Goal: Task Accomplishment & Management: Use online tool/utility

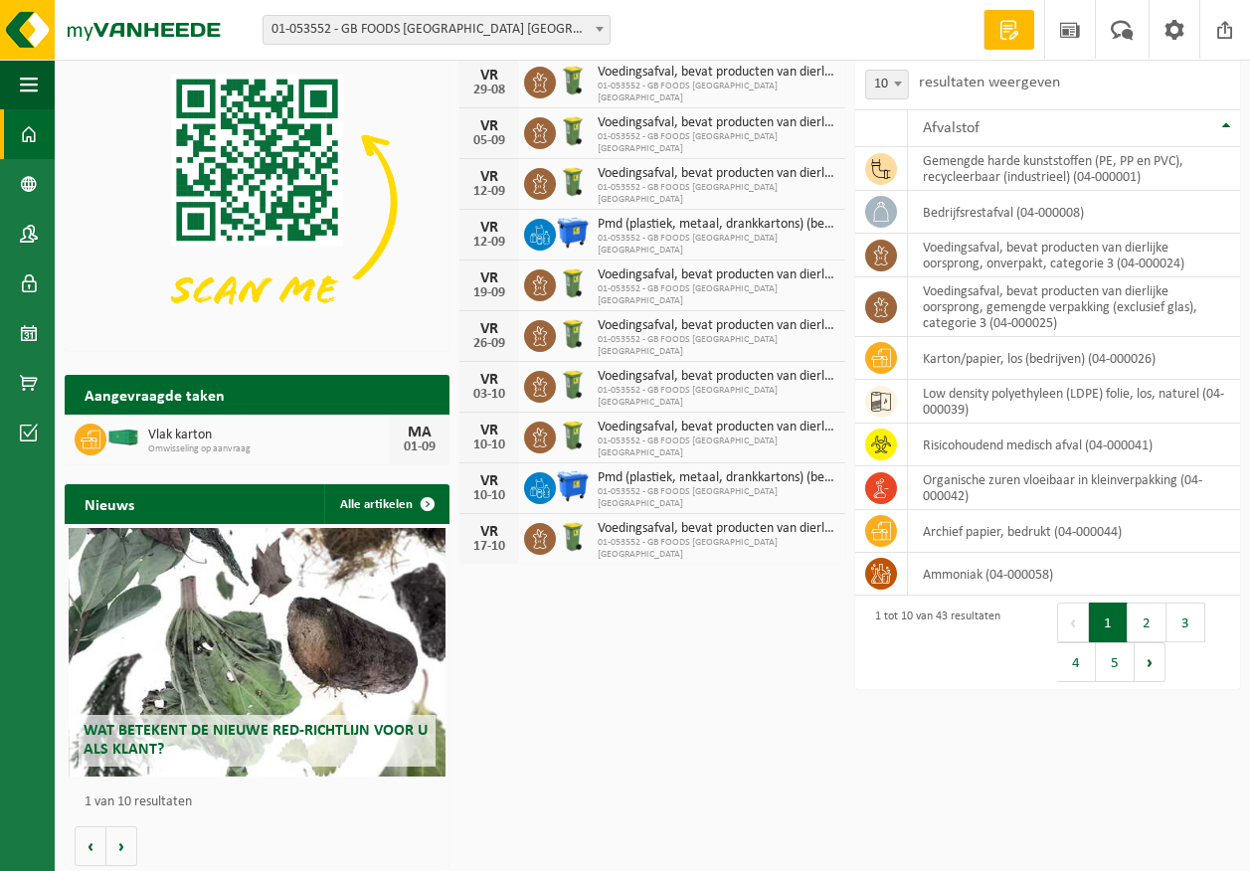
scroll to position [0, 188]
click at [365, 428] on span "Toon de aangevraagde taken" at bounding box center [336, 434] width 154 height 13
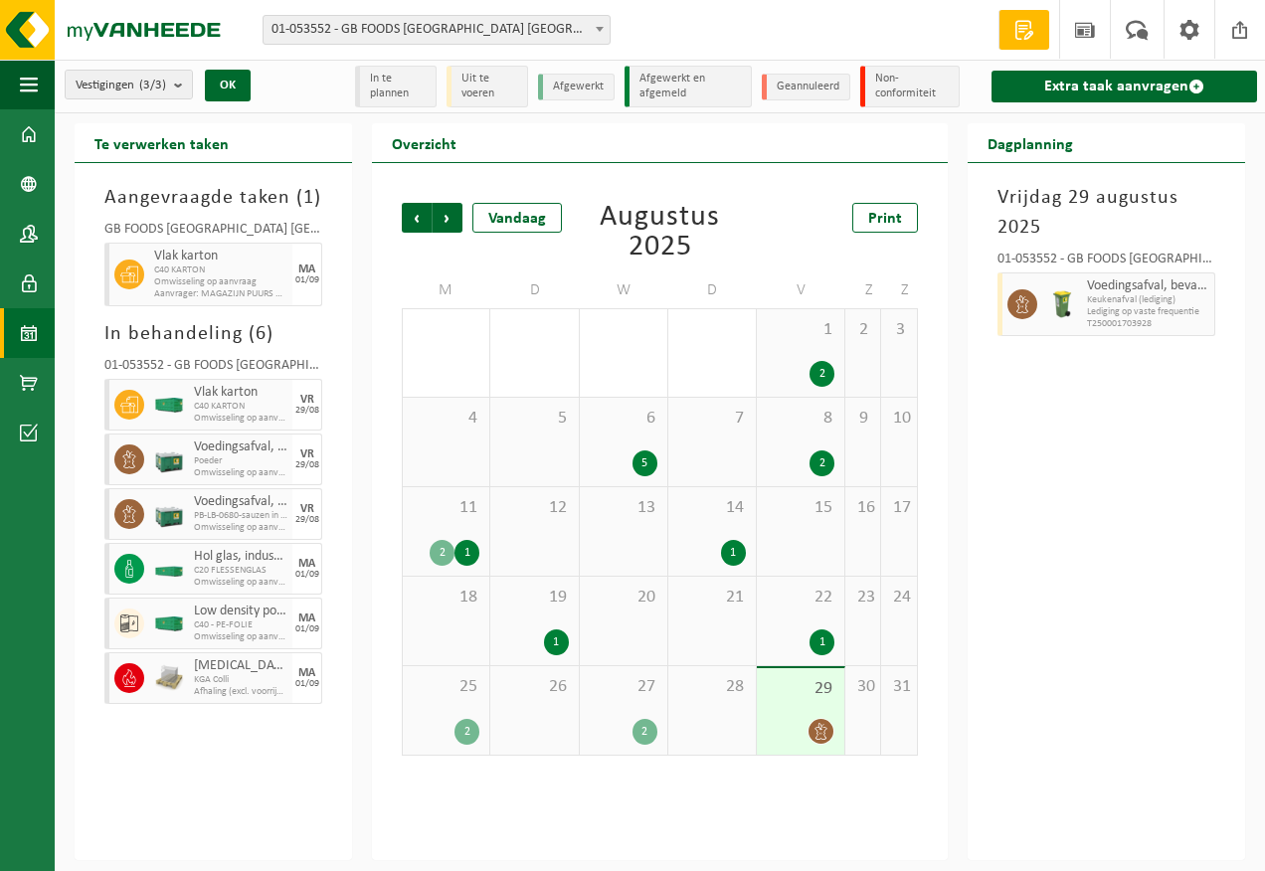
click at [263, 511] on span "PB-LB-0680-sauzen in glas" at bounding box center [240, 516] width 93 height 12
click at [128, 516] on icon at bounding box center [128, 514] width 13 height 18
click at [368, 557] on div "Overzicht Vorige Volgende Vandaag Augustus 2025 Print M D W D V Z Z 28 29 2 30 …" at bounding box center [660, 491] width 596 height 737
click at [203, 24] on img at bounding box center [119, 30] width 239 height 60
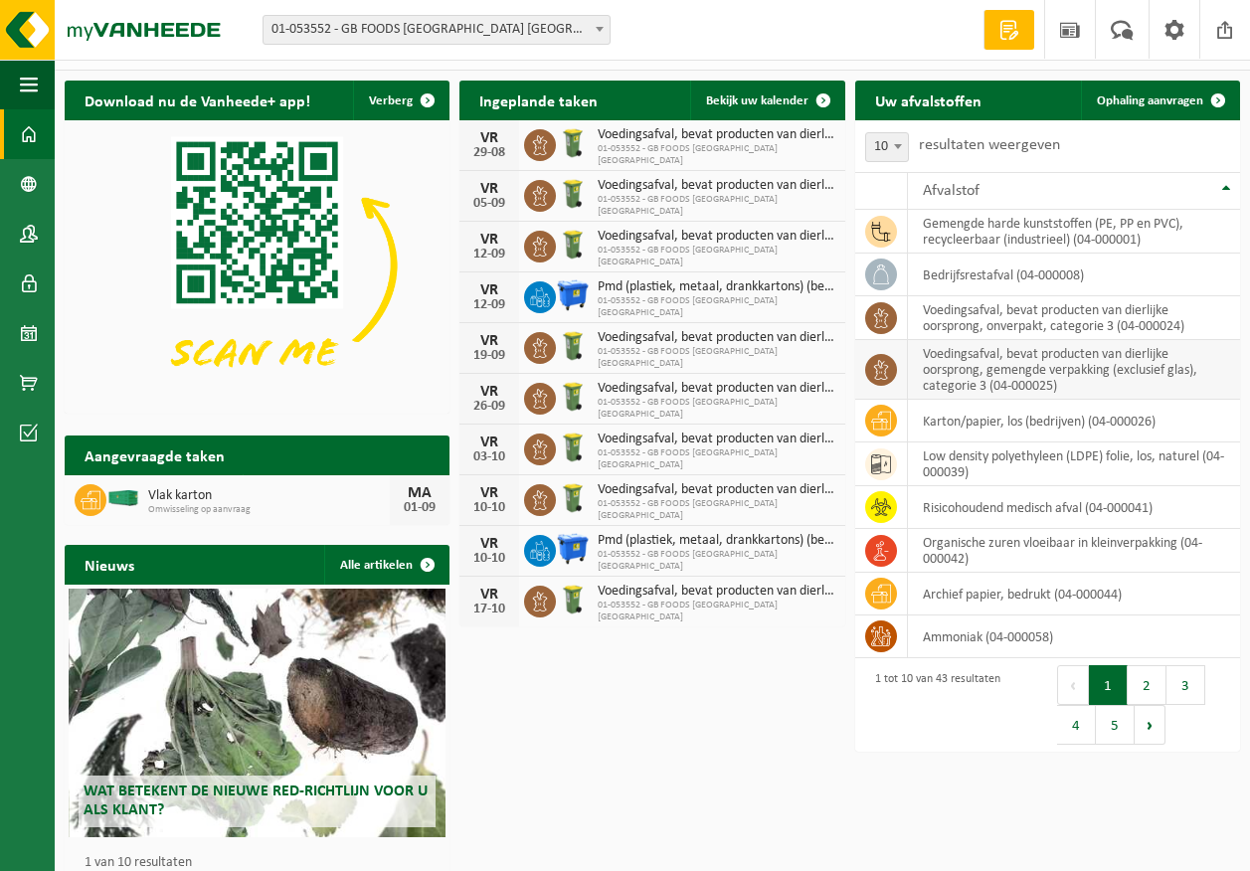
scroll to position [6, 0]
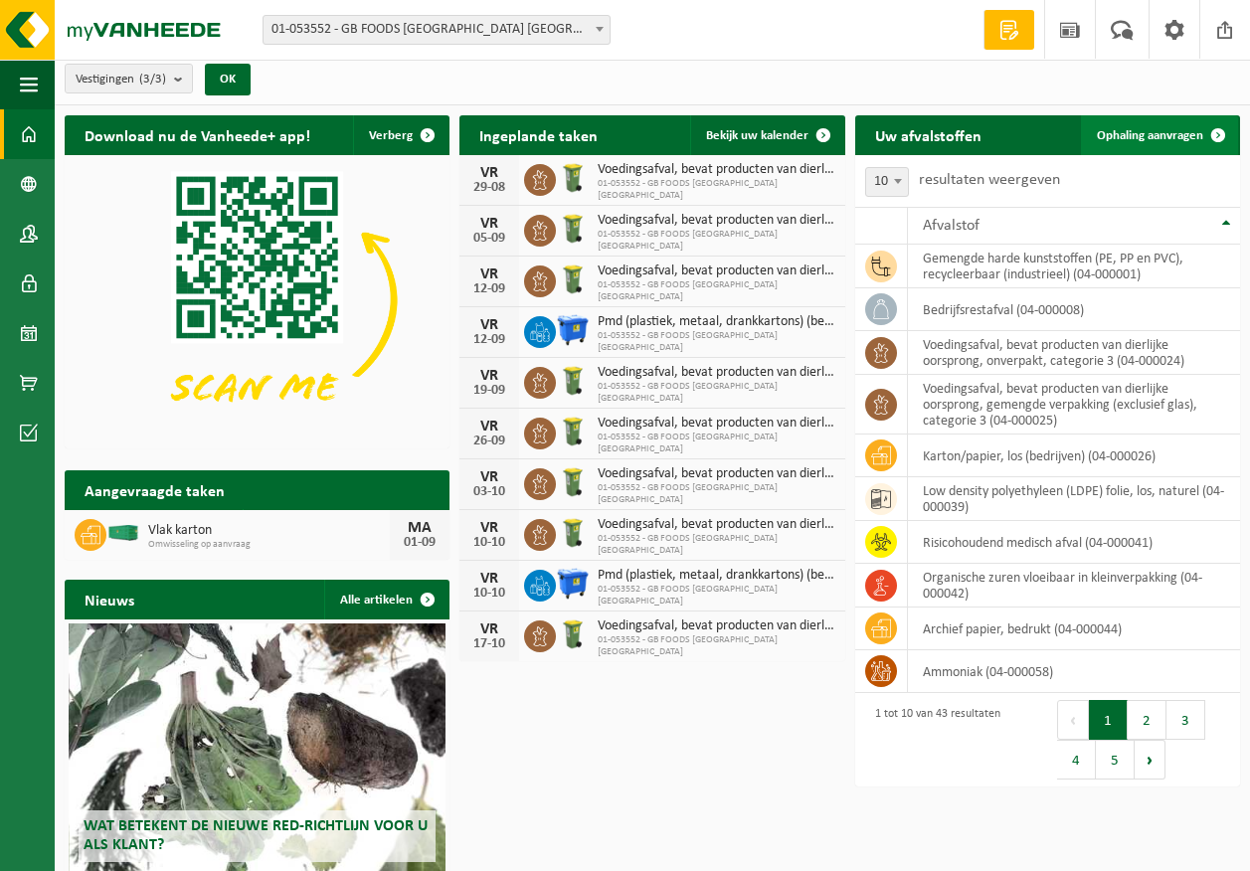
click at [1156, 129] on span "Ophaling aanvragen" at bounding box center [1150, 135] width 106 height 13
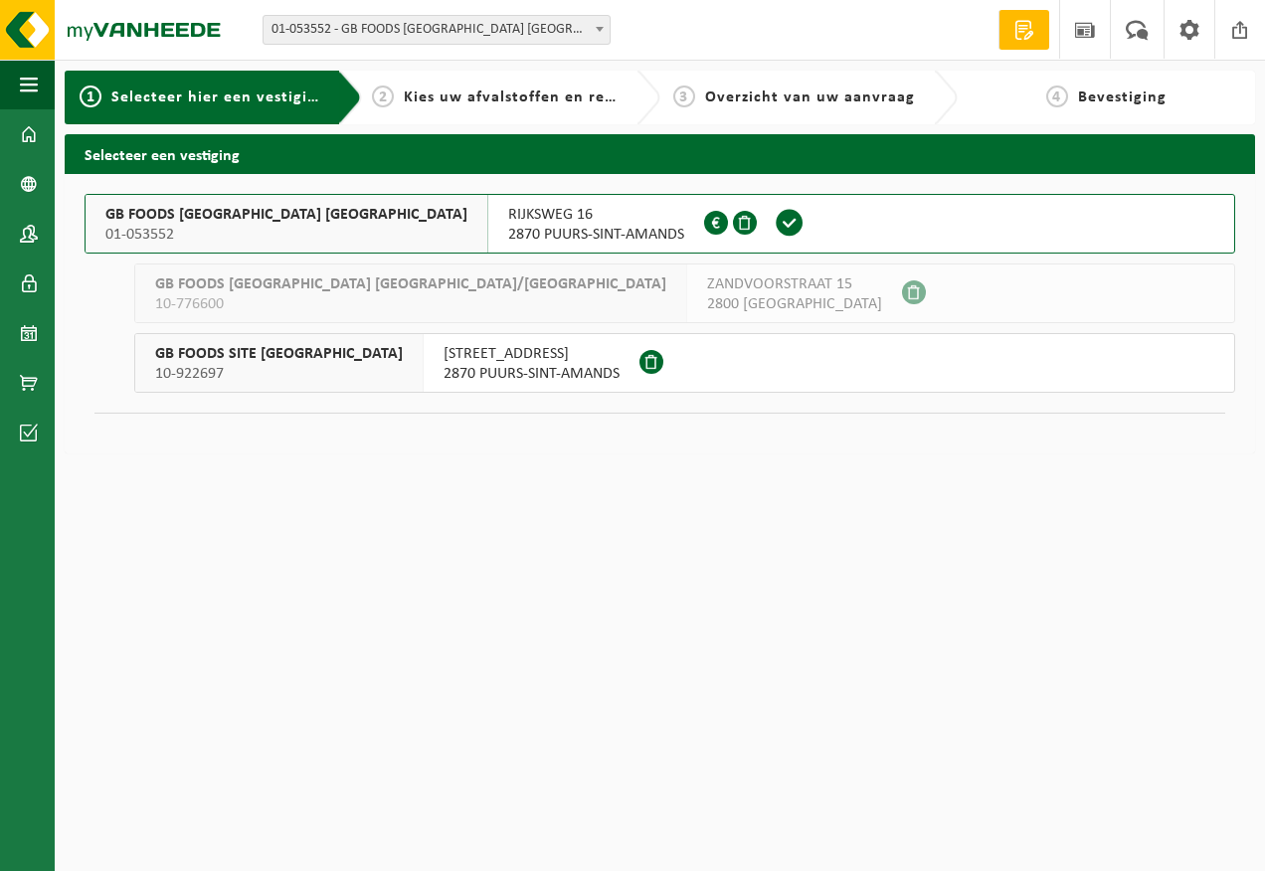
click at [508, 230] on span "2870 PUURS-SINT-AMANDS" at bounding box center [596, 235] width 176 height 20
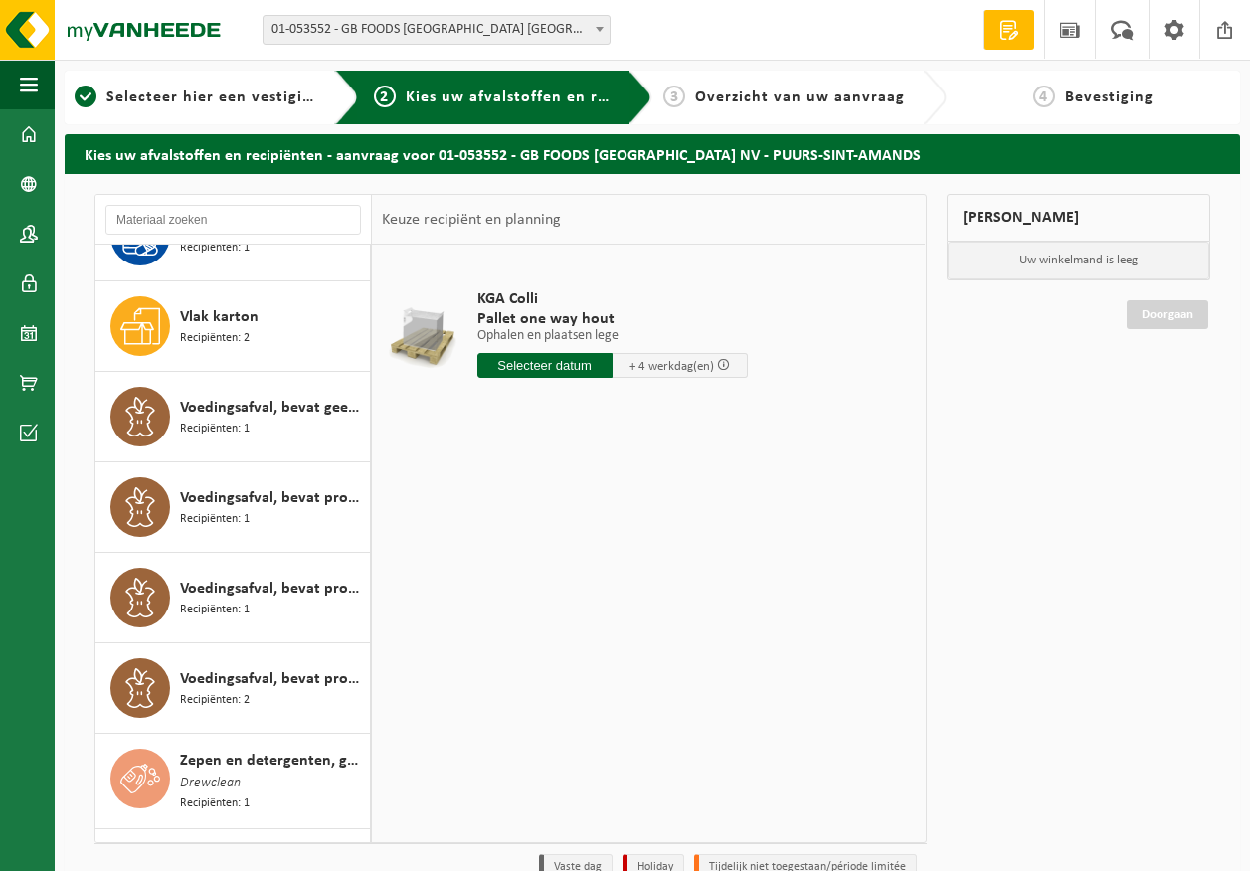
scroll to position [3083, 0]
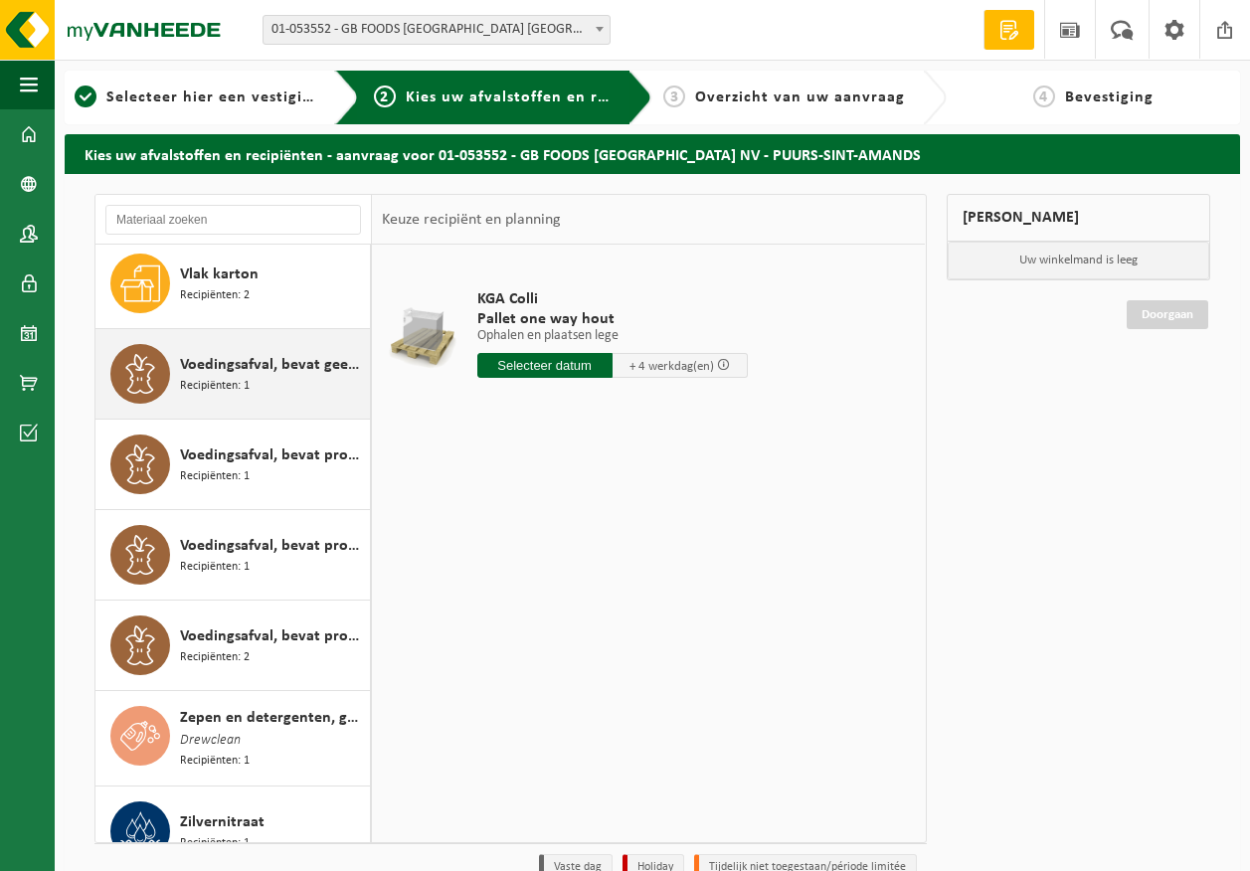
click at [277, 372] on span "Voedingsafval, bevat geen producten van dierlijke oorsprong, gemengde verpakkin…" at bounding box center [272, 365] width 185 height 24
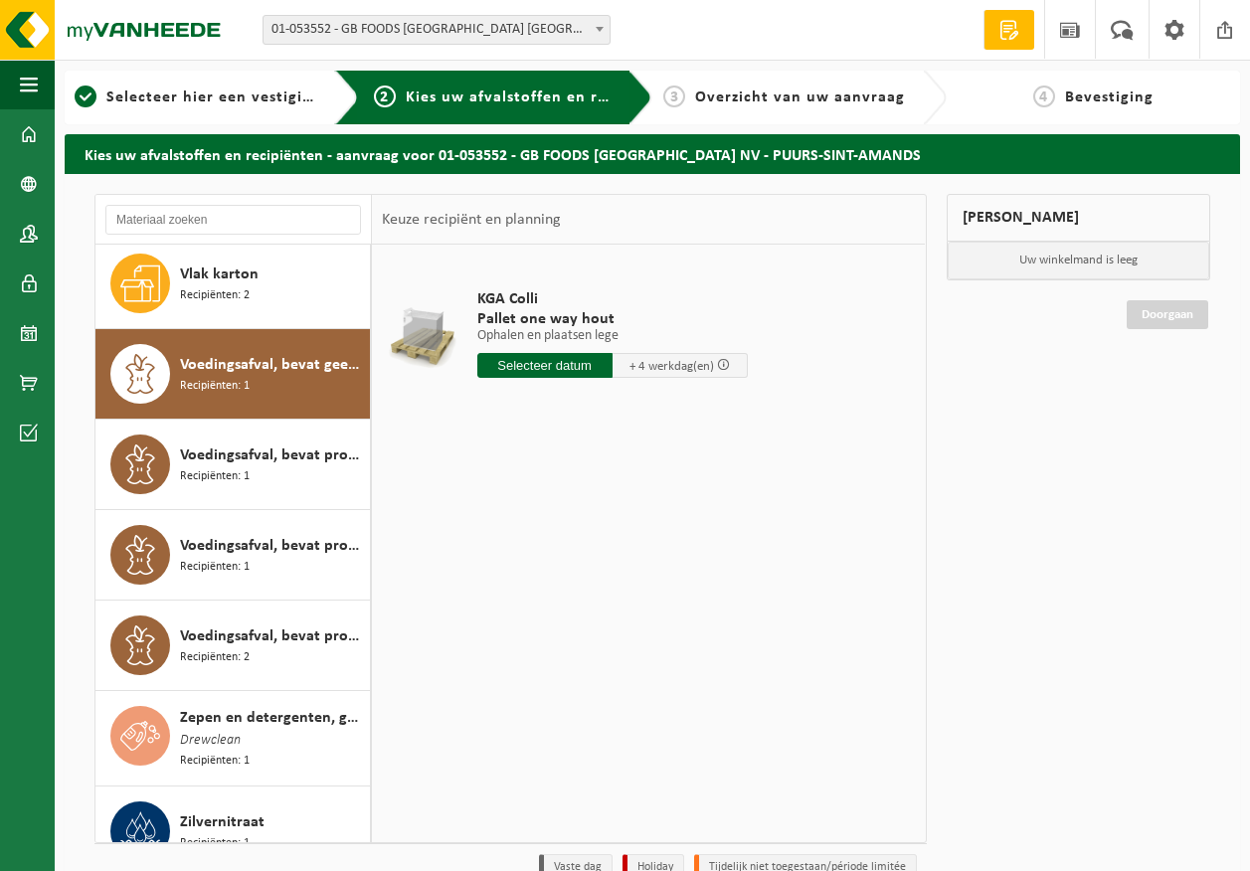
scroll to position [3114, 0]
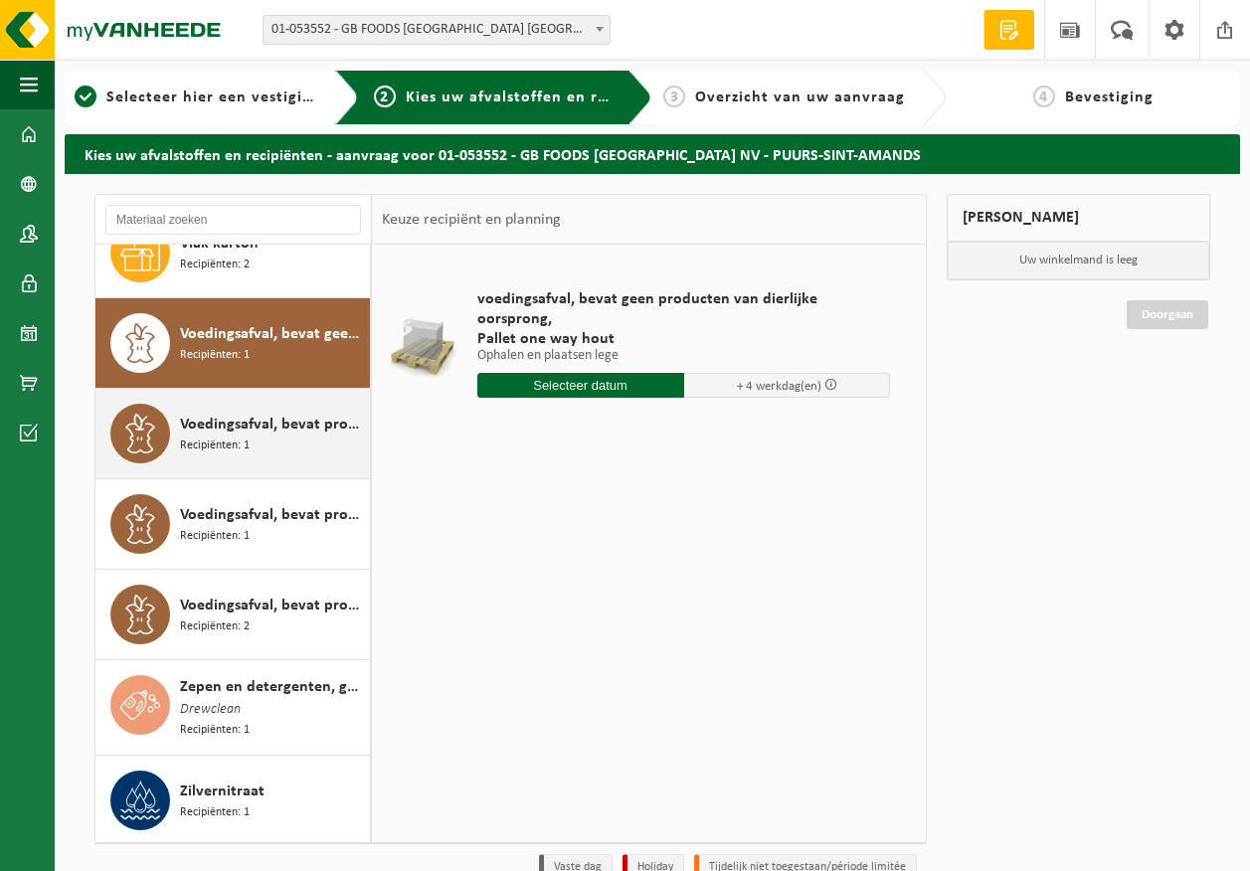
click at [278, 431] on span "Voedingsafval, bevat producten van dierlijke oorsprong, gemengde verpakking (ex…" at bounding box center [272, 425] width 185 height 24
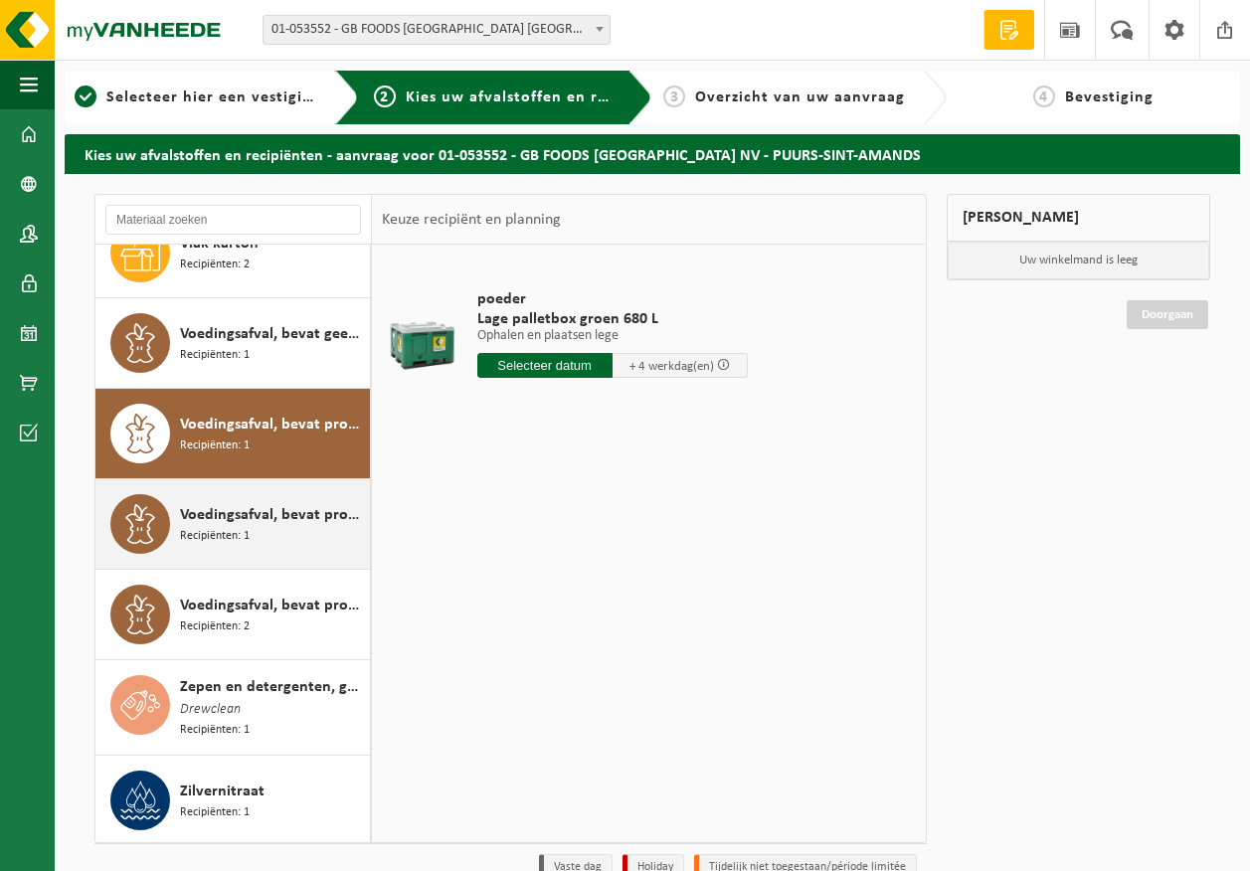
click at [251, 498] on div "Voedingsafval, bevat producten van dierlijke oorsprong, glazen verpakking, cate…" at bounding box center [272, 524] width 185 height 60
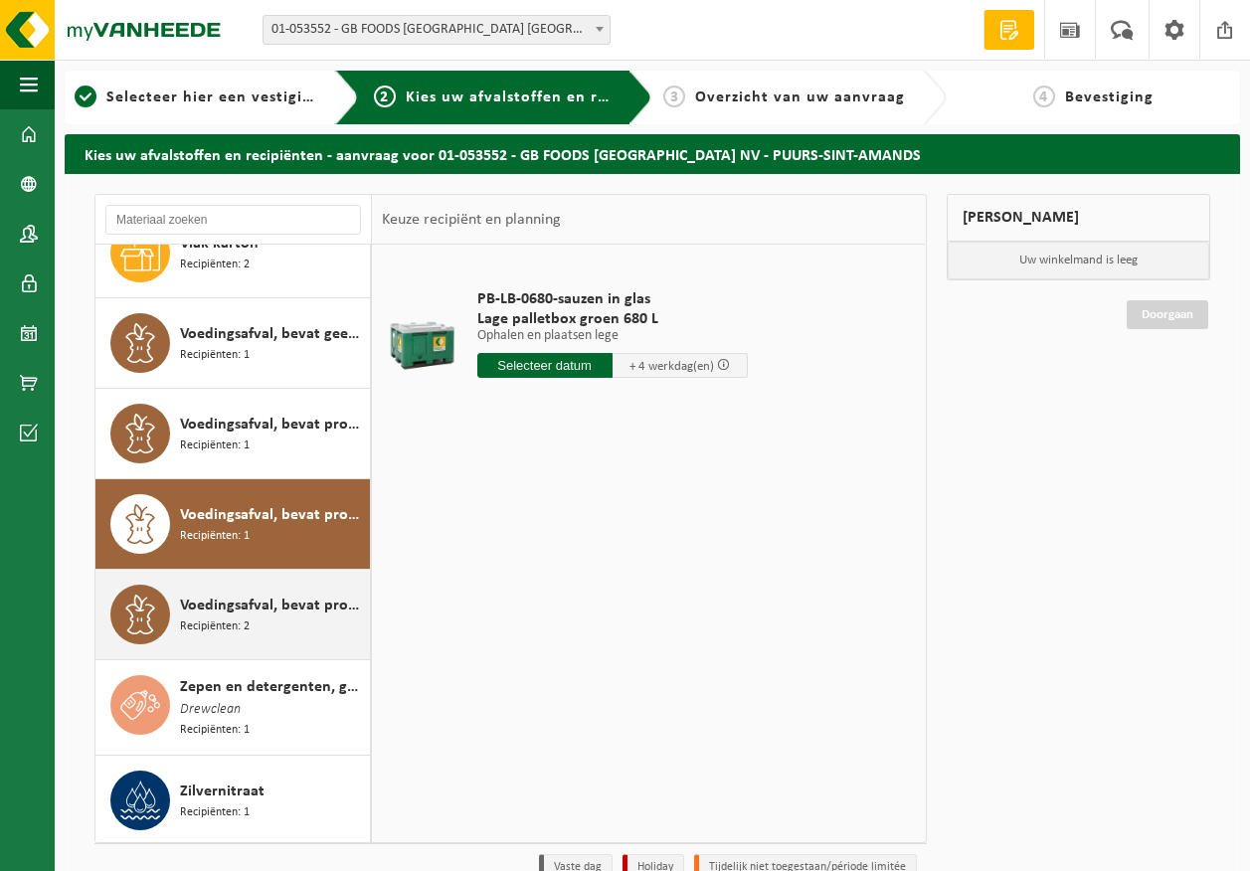
click at [260, 594] on span "Voedingsafval, bevat producten van dierlijke oorsprong, onverpakt, categorie 3" at bounding box center [272, 606] width 185 height 24
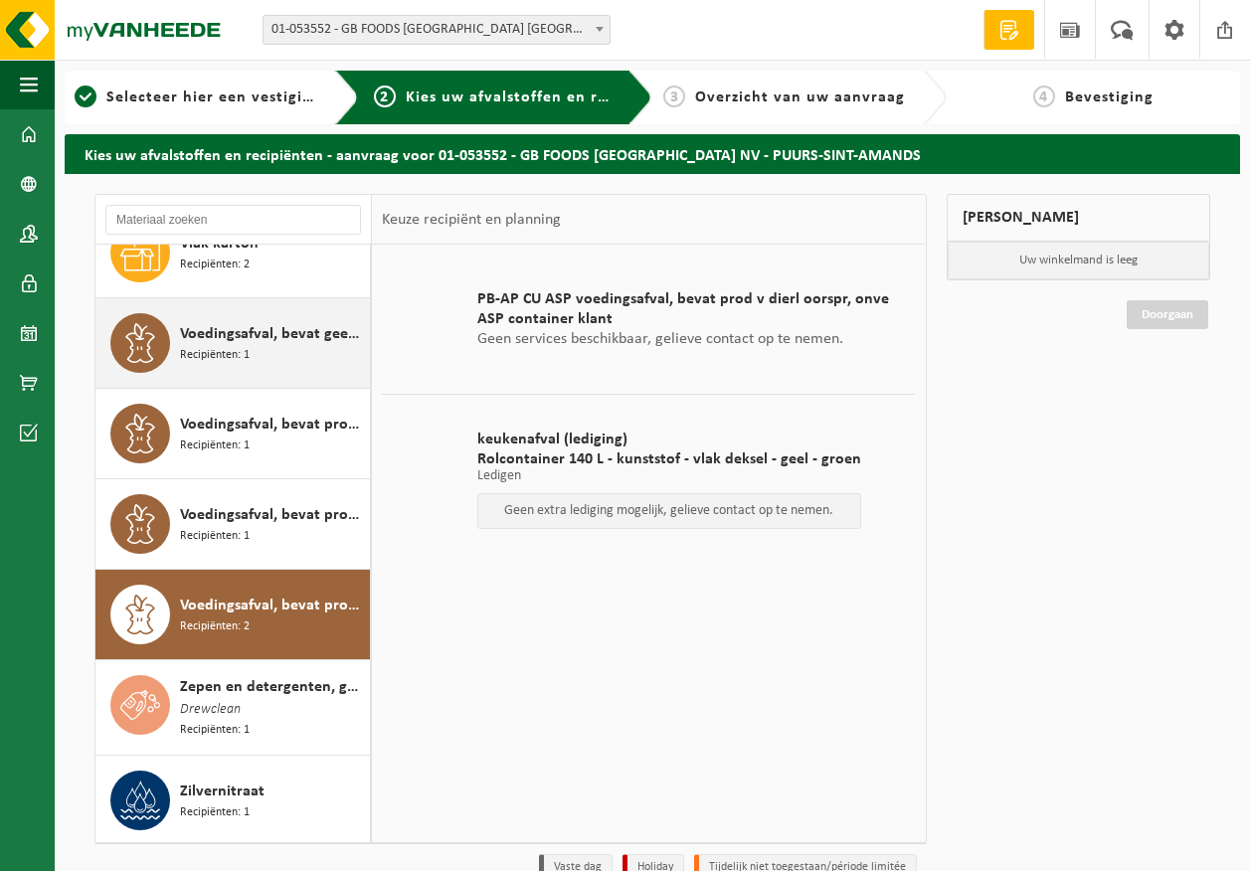
scroll to position [3014, 0]
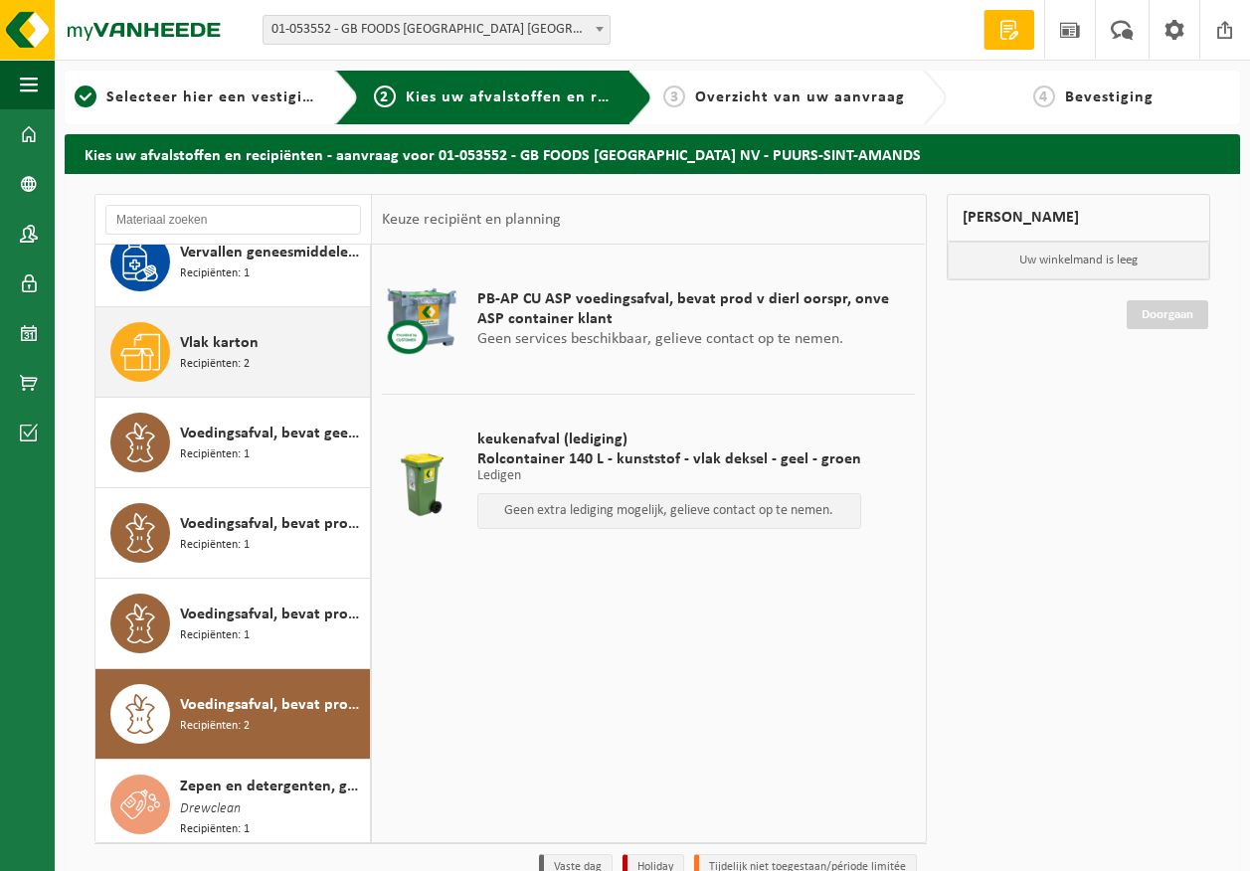
click at [277, 356] on div "Vlak karton Recipiënten: 2" at bounding box center [272, 352] width 185 height 60
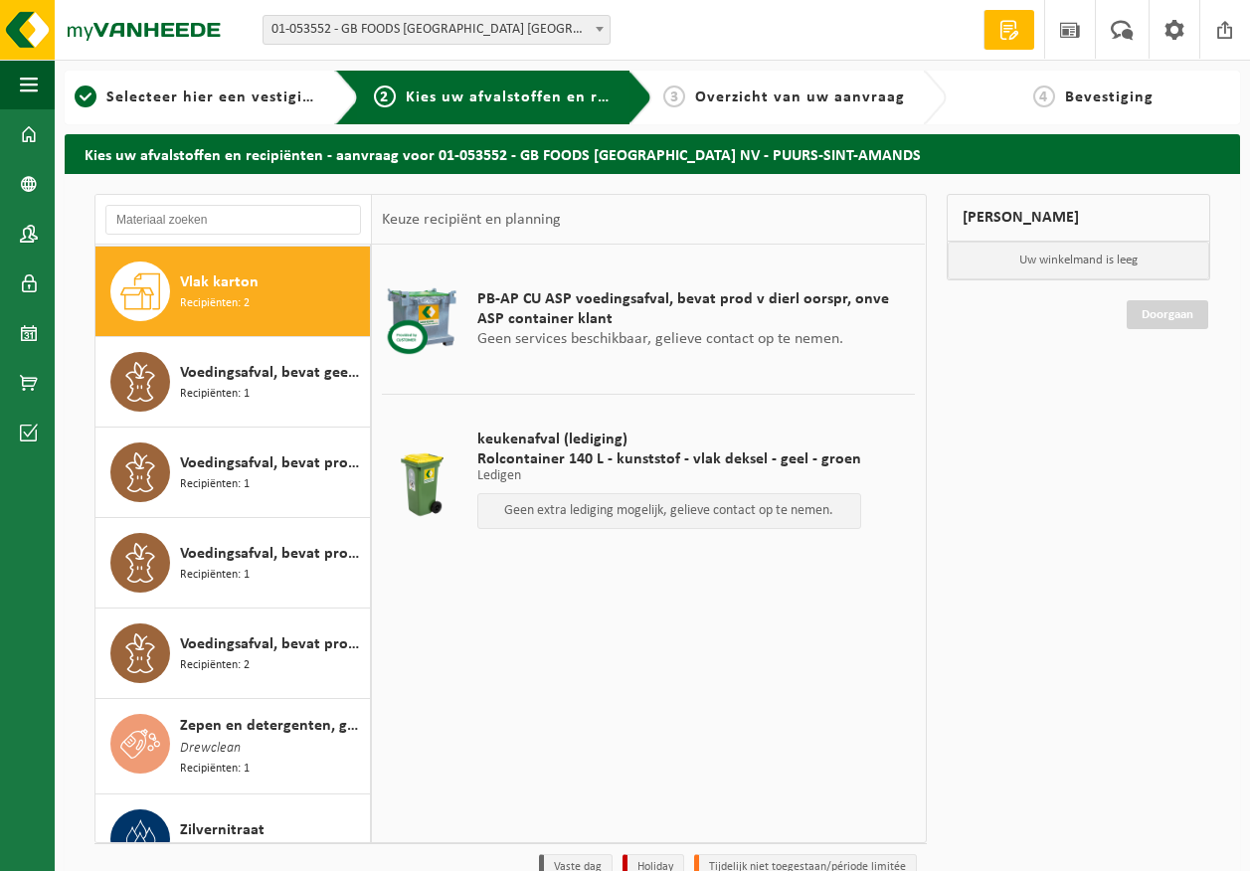
scroll to position [3077, 0]
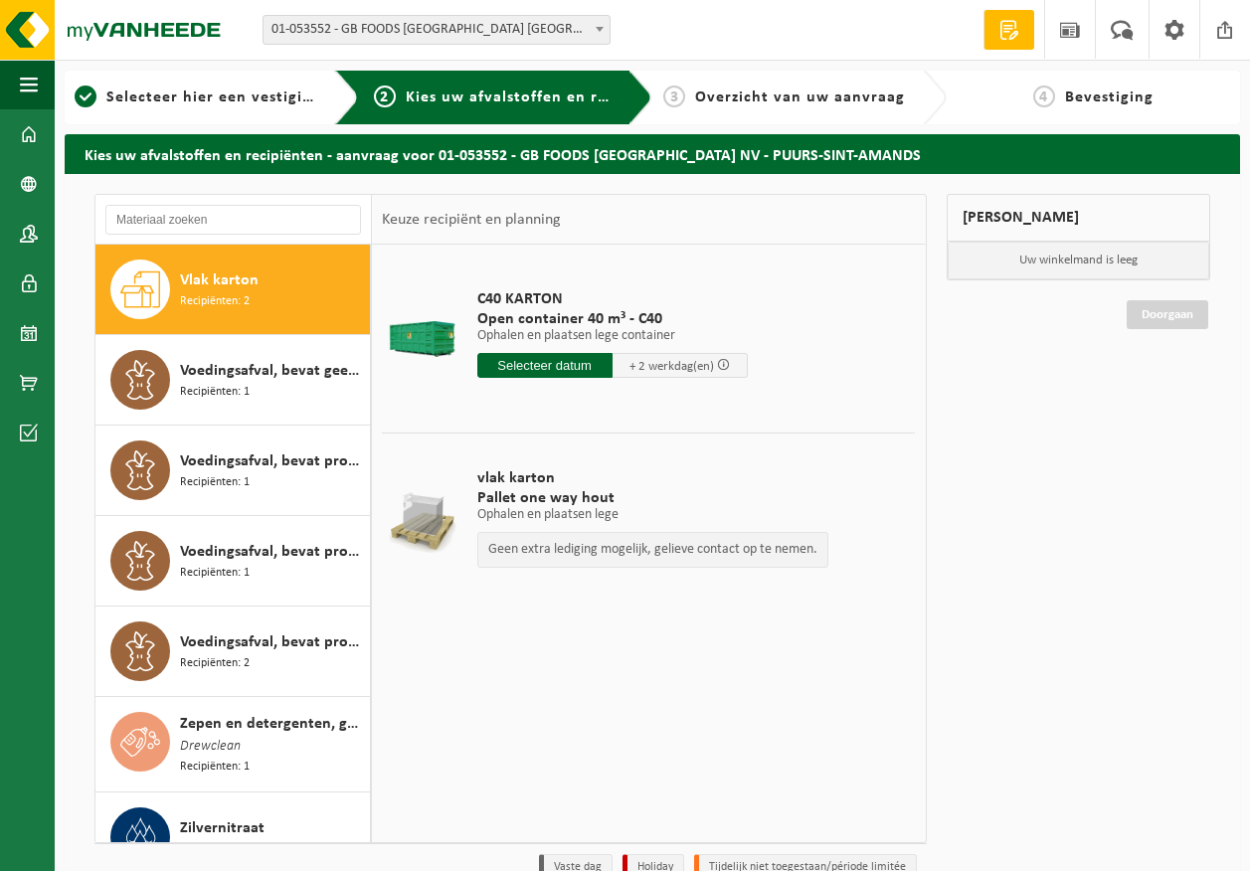
click at [978, 403] on div "Mijn winkelmand Uw winkelmand is leeg Doorgaan" at bounding box center [1079, 542] width 284 height 697
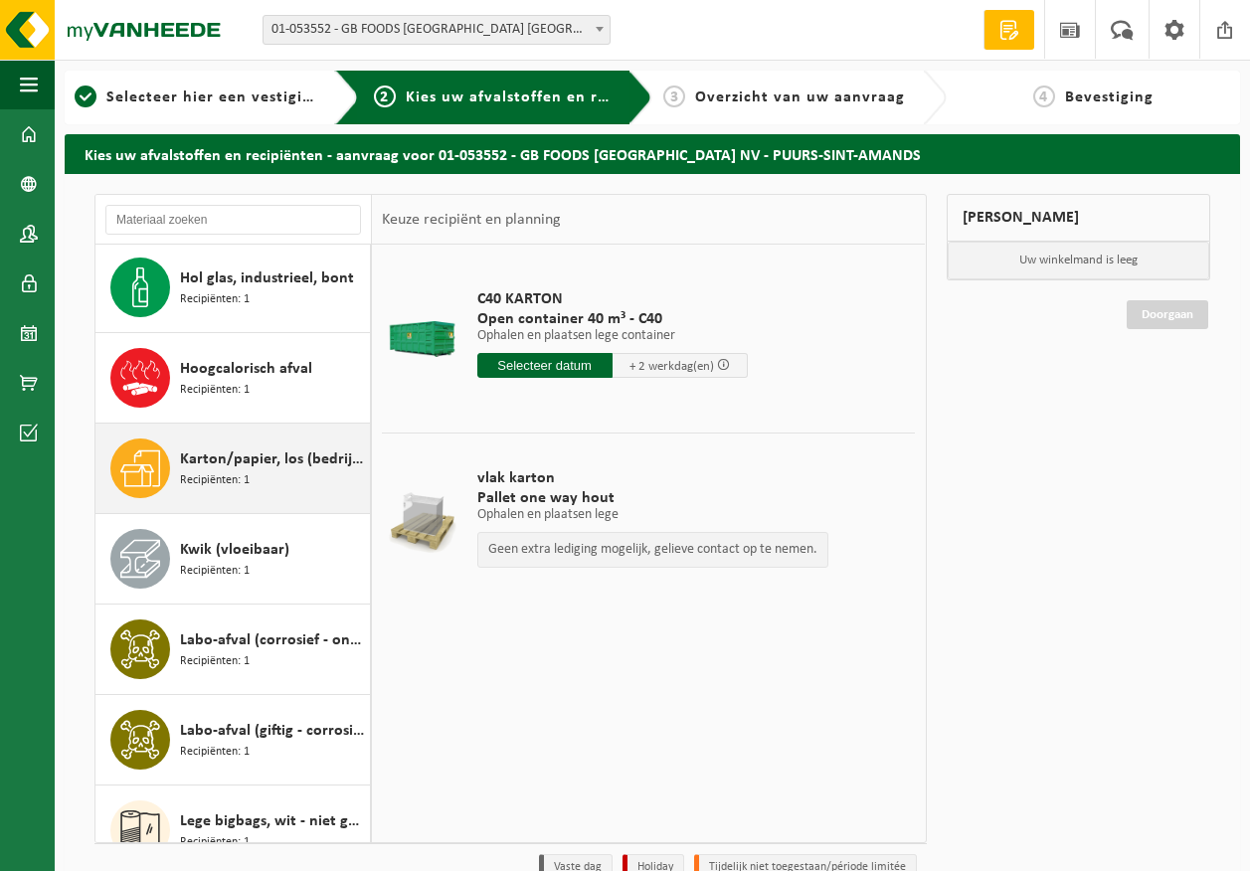
click at [259, 461] on span "Karton/papier, los (bedrijven)" at bounding box center [272, 460] width 185 height 24
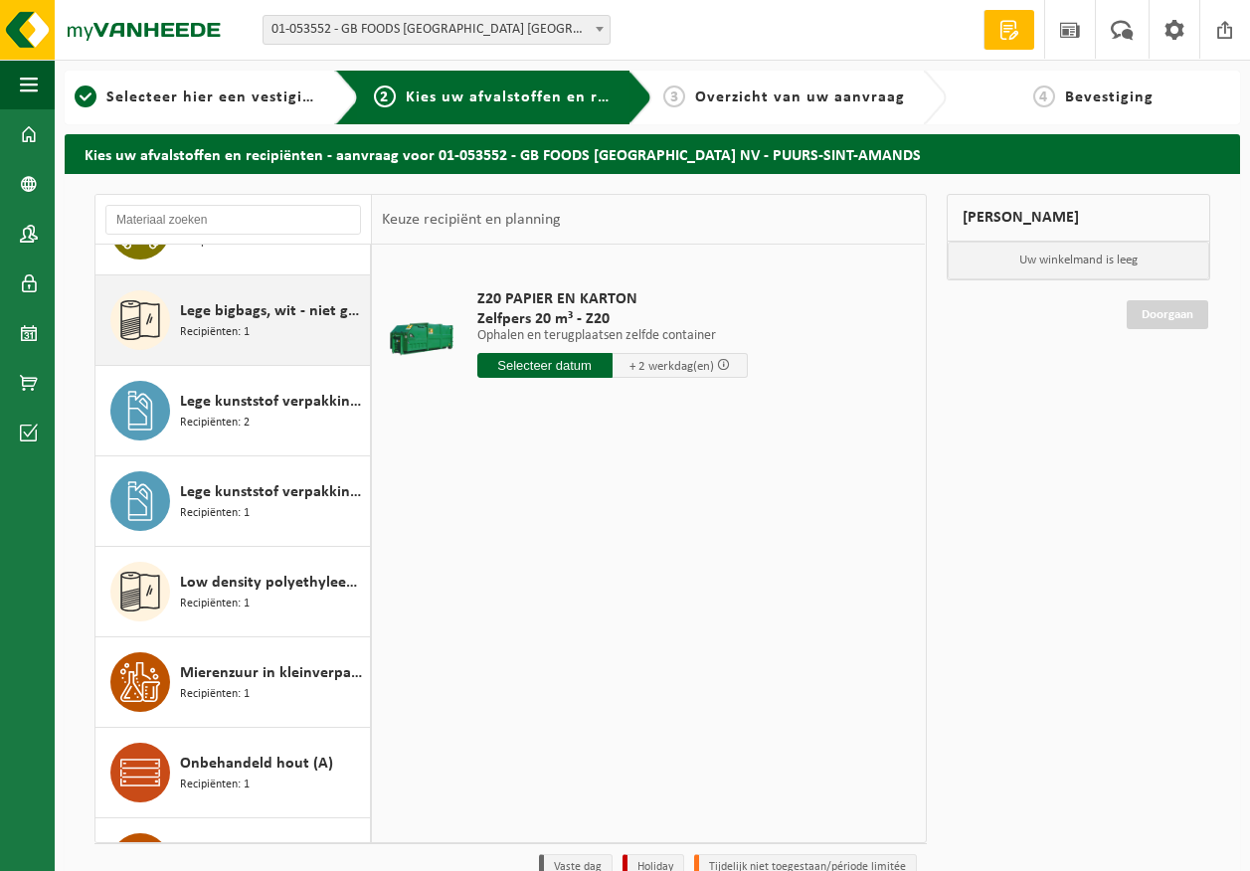
scroll to position [1864, 0]
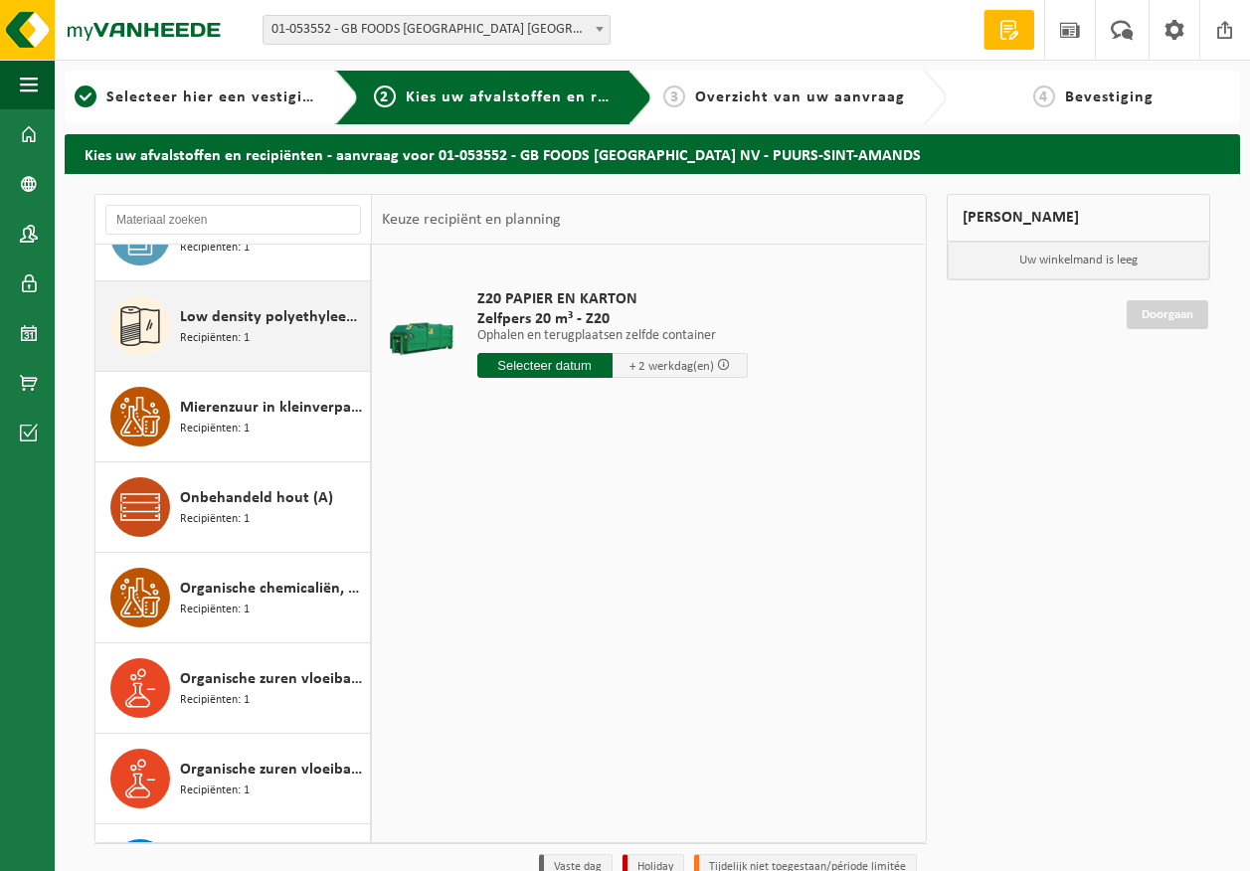
click at [266, 334] on div "Low density polyethyleen (LDPE) folie, los, naturel Recipiënten: 1" at bounding box center [272, 326] width 185 height 60
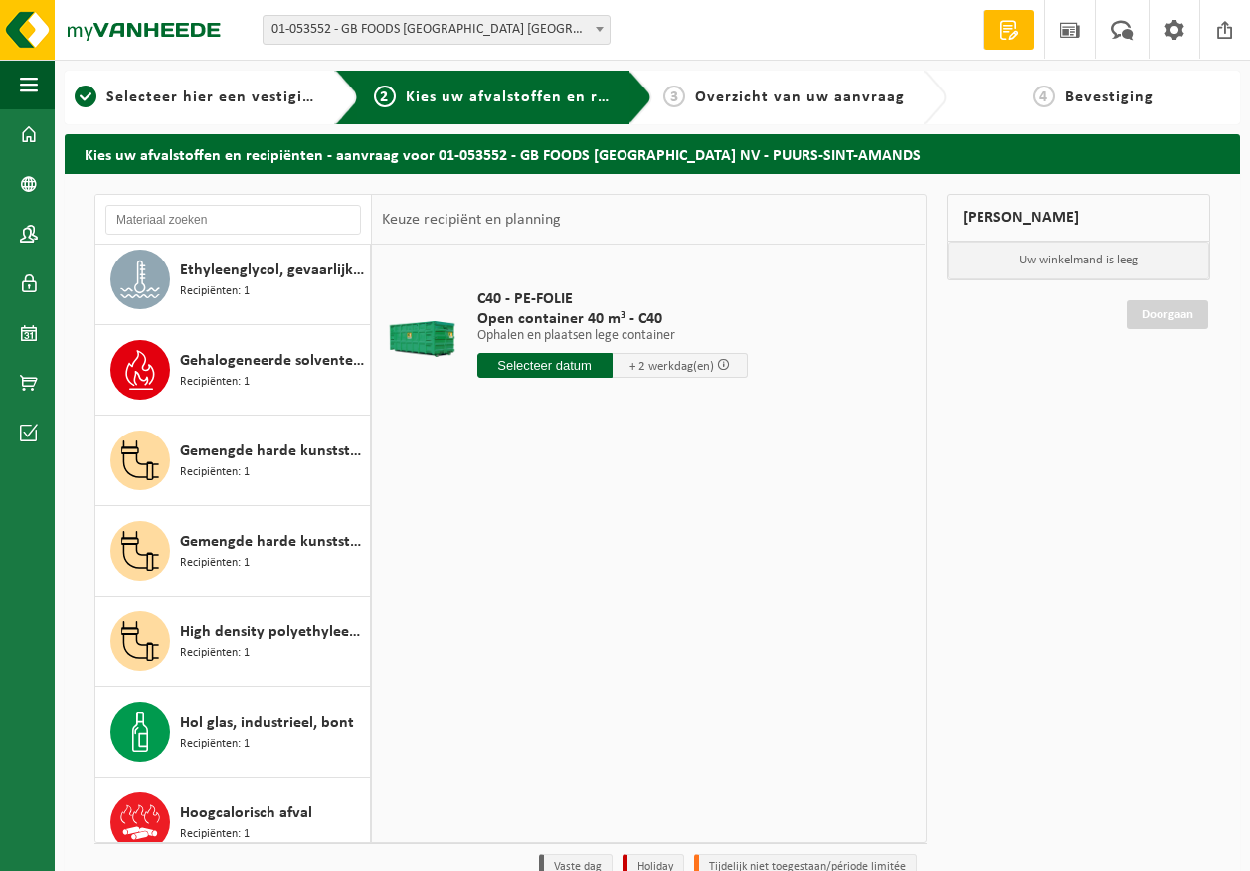
scroll to position [696, 0]
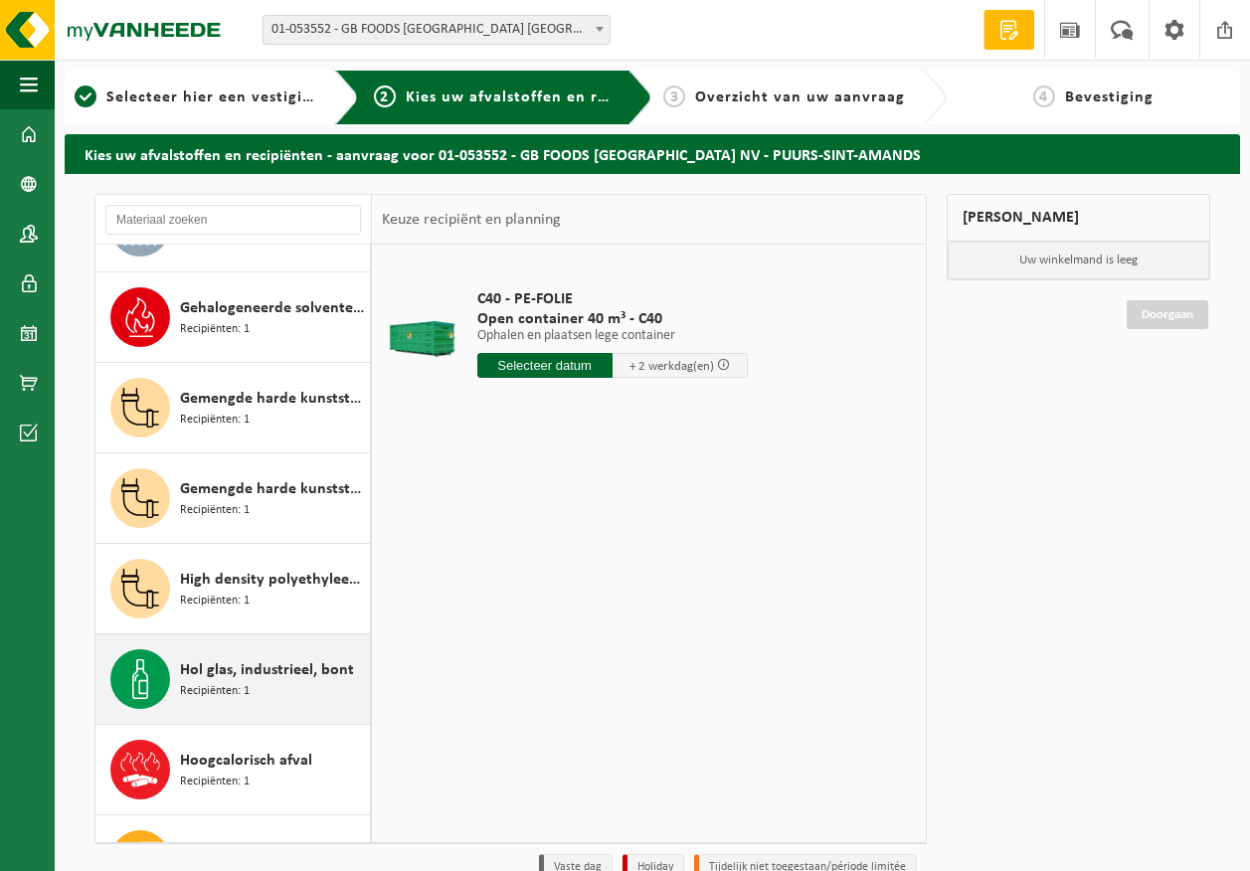
click at [232, 698] on span "Recipiënten: 1" at bounding box center [215, 691] width 70 height 19
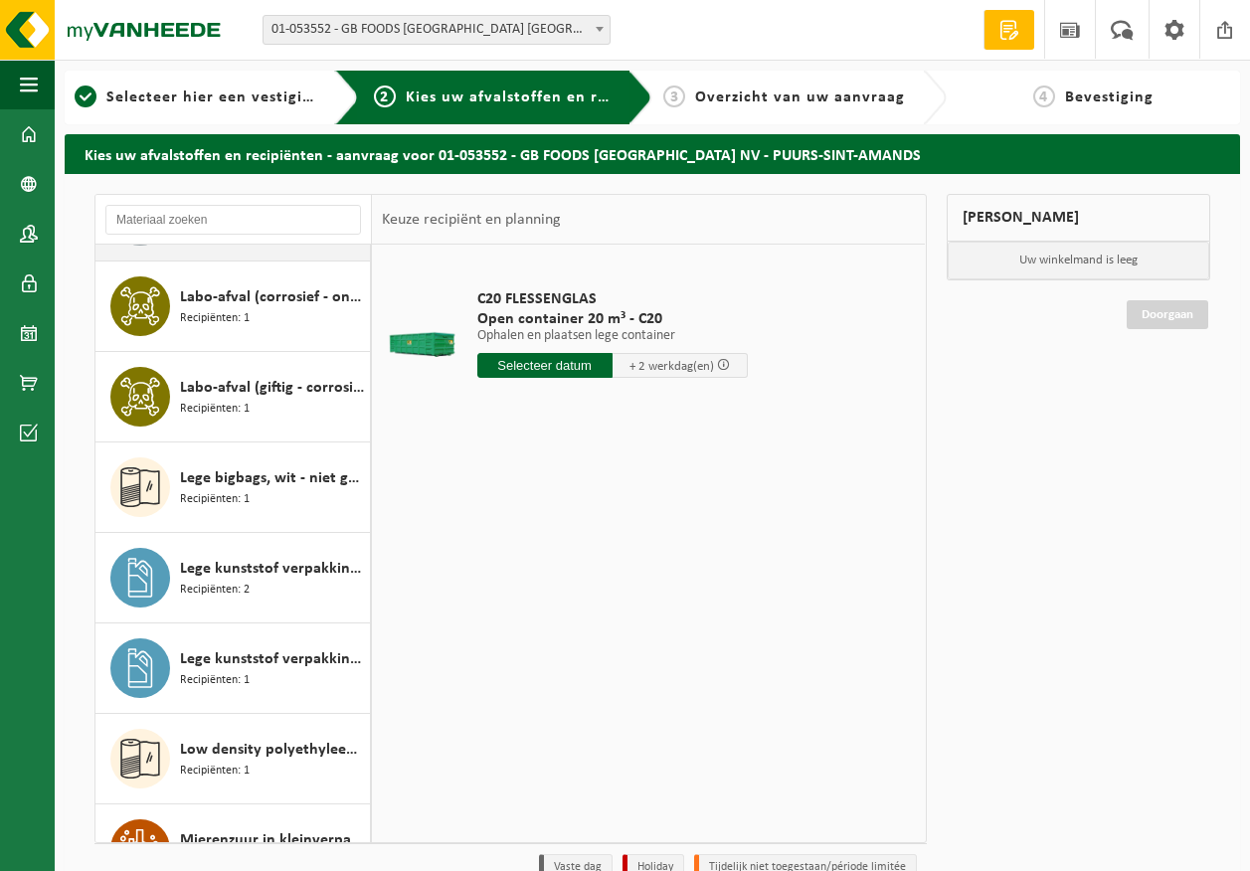
scroll to position [1384, 0]
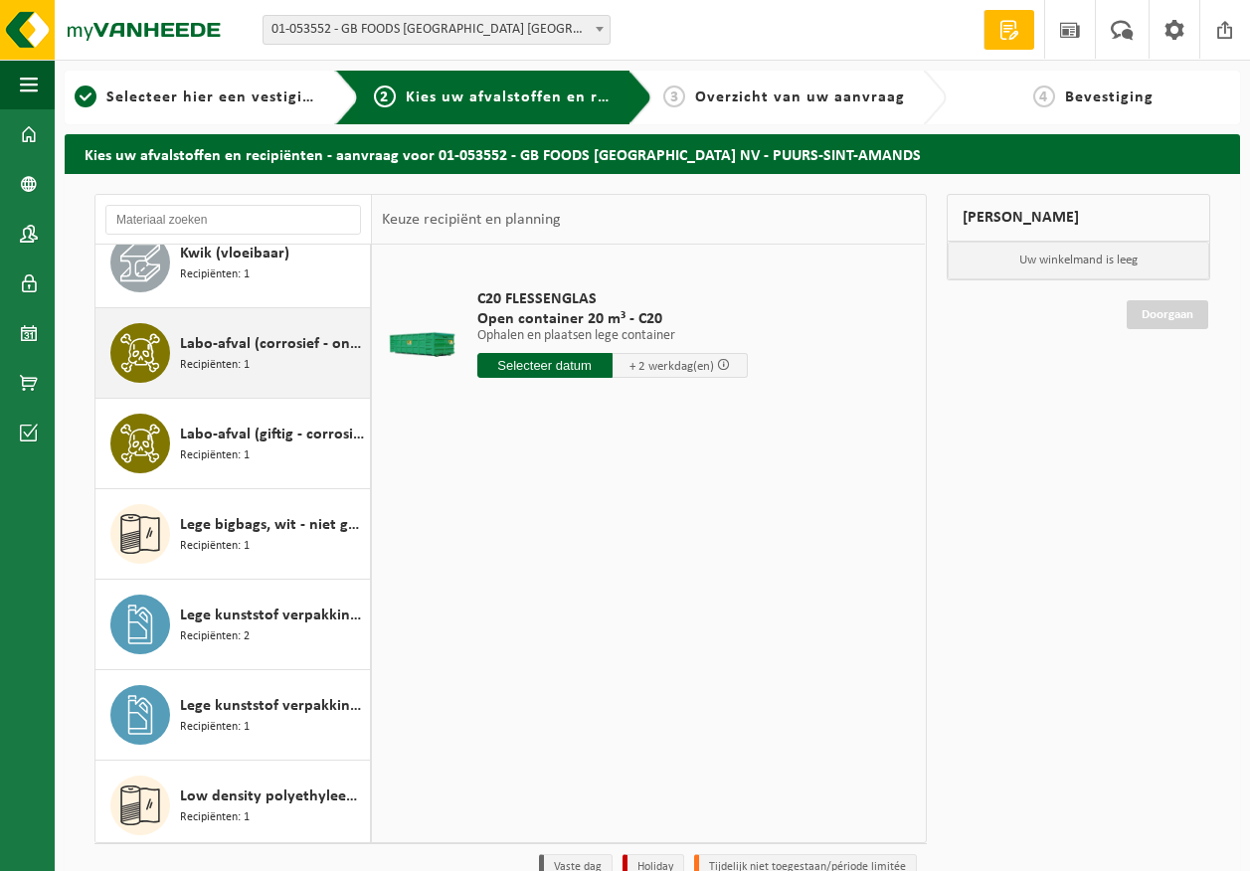
click at [297, 359] on div "Labo-afval (corrosief - ontvlambaar) Recipiënten: 1" at bounding box center [272, 353] width 185 height 60
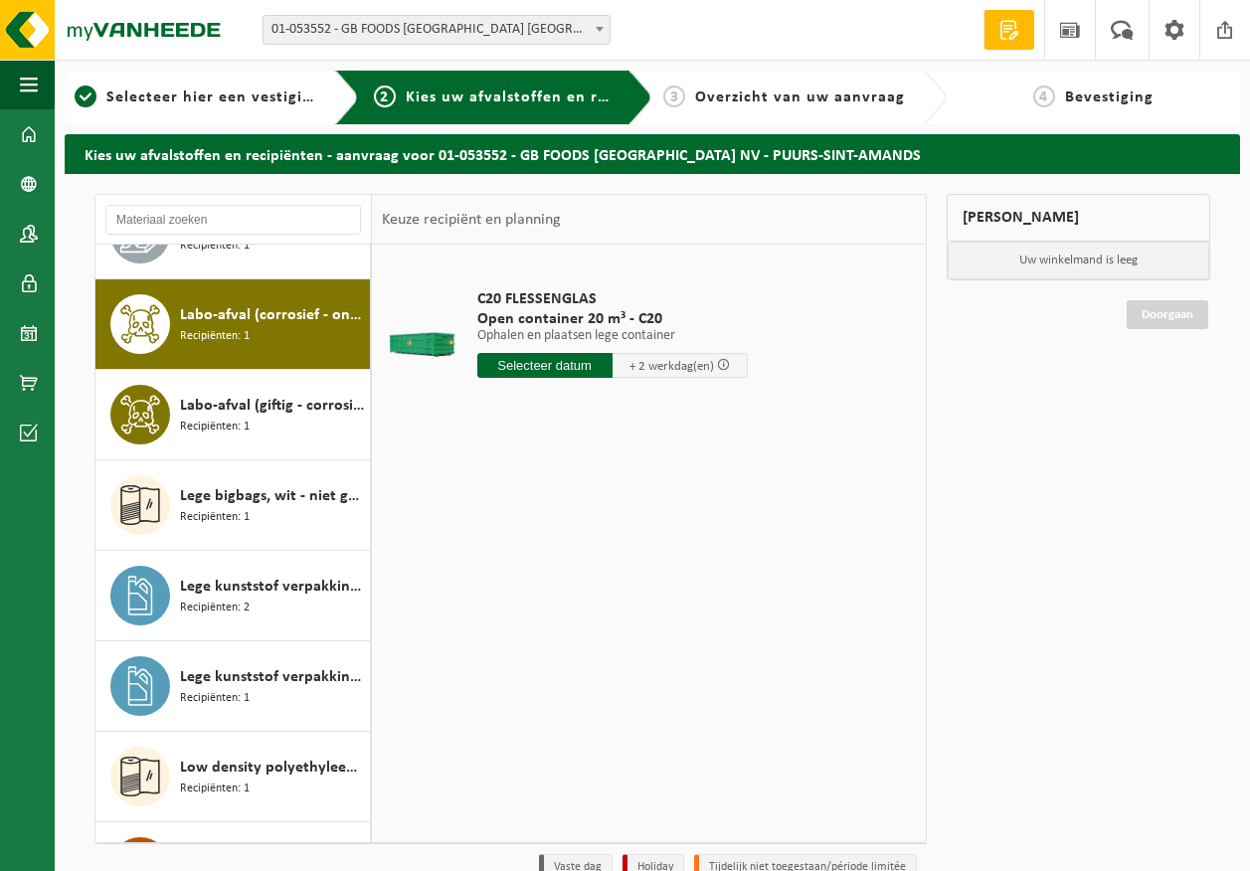
scroll to position [1448, 0]
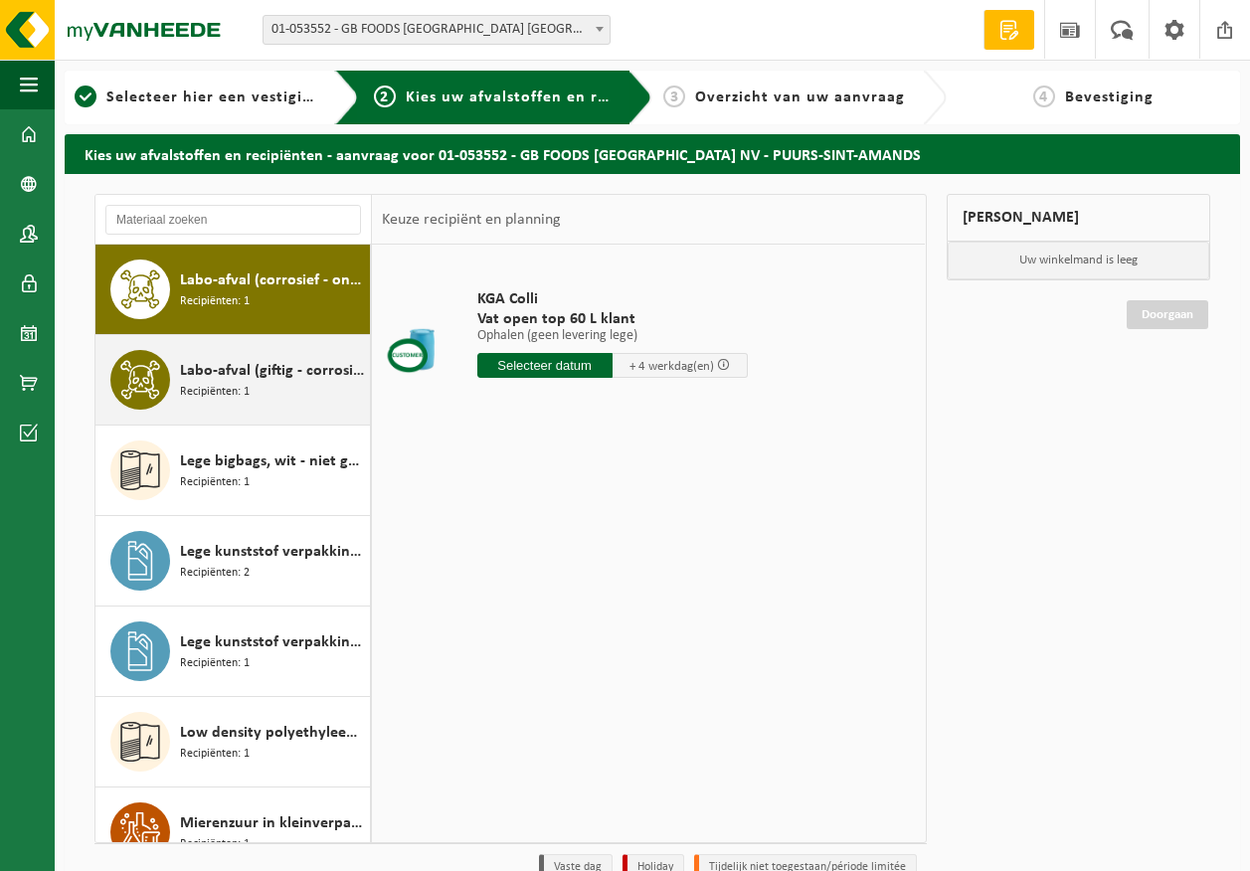
click at [292, 362] on span "Labo-afval (giftig - corrosief)" at bounding box center [272, 371] width 185 height 24
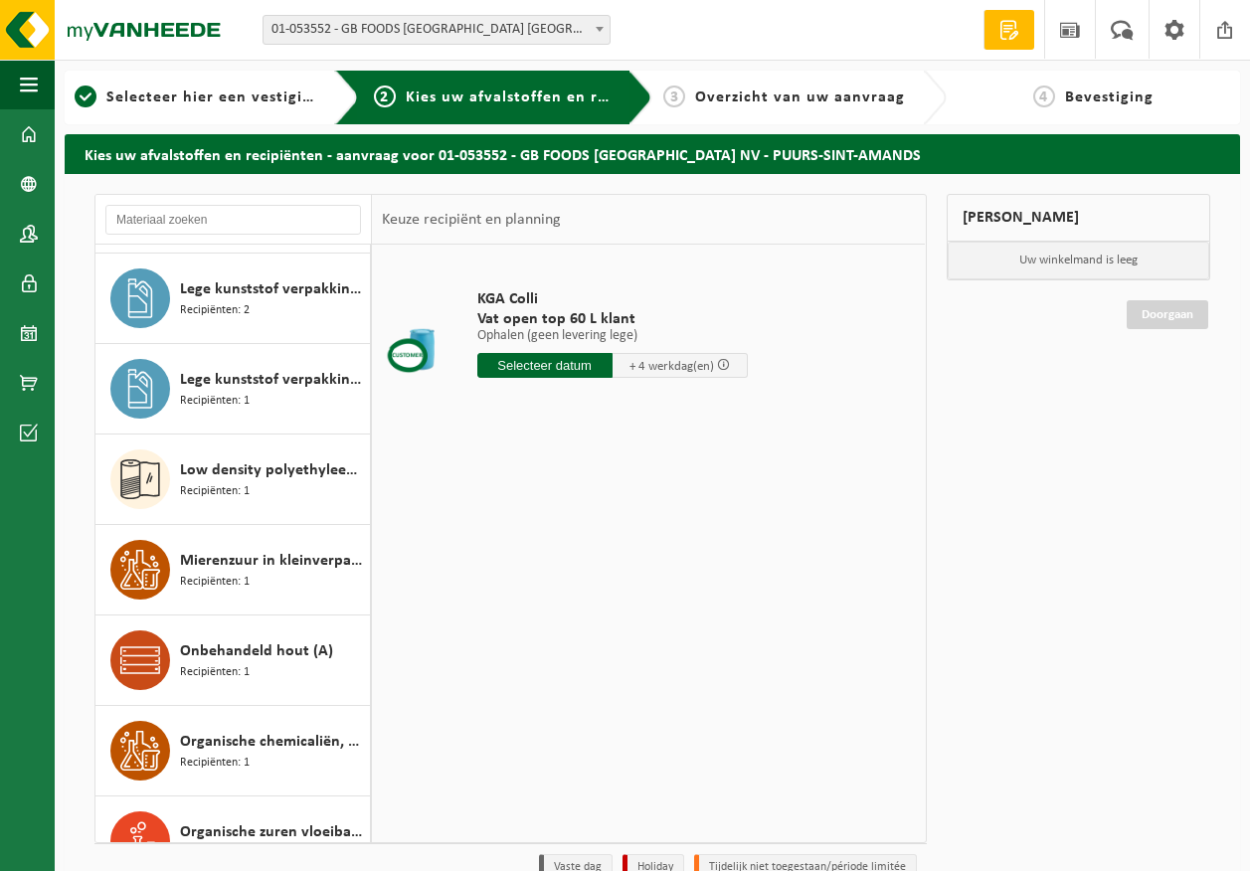
scroll to position [1737, 0]
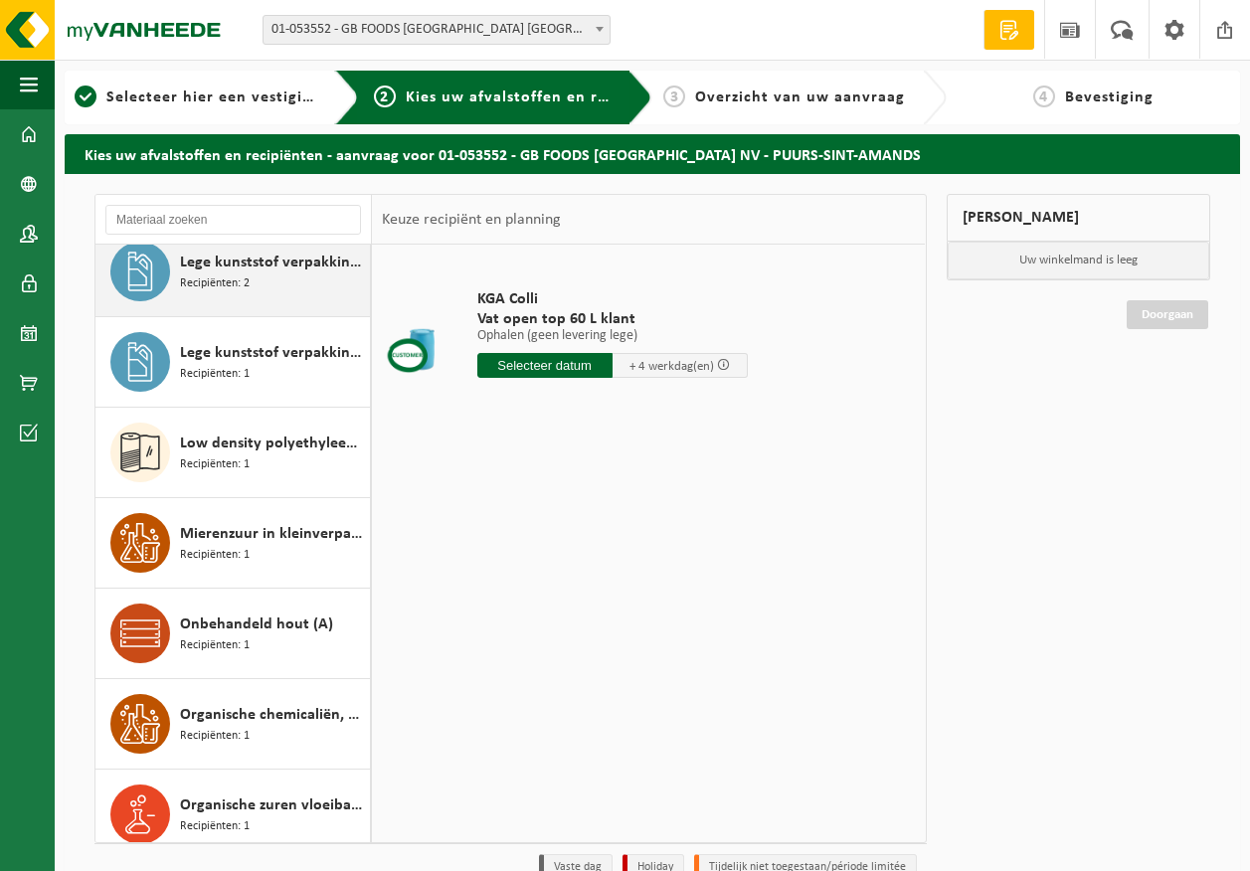
click at [259, 294] on div "Lege kunststof verpakkingen van gevaarlijke stoffen Recipiënten: 2" at bounding box center [272, 272] width 185 height 60
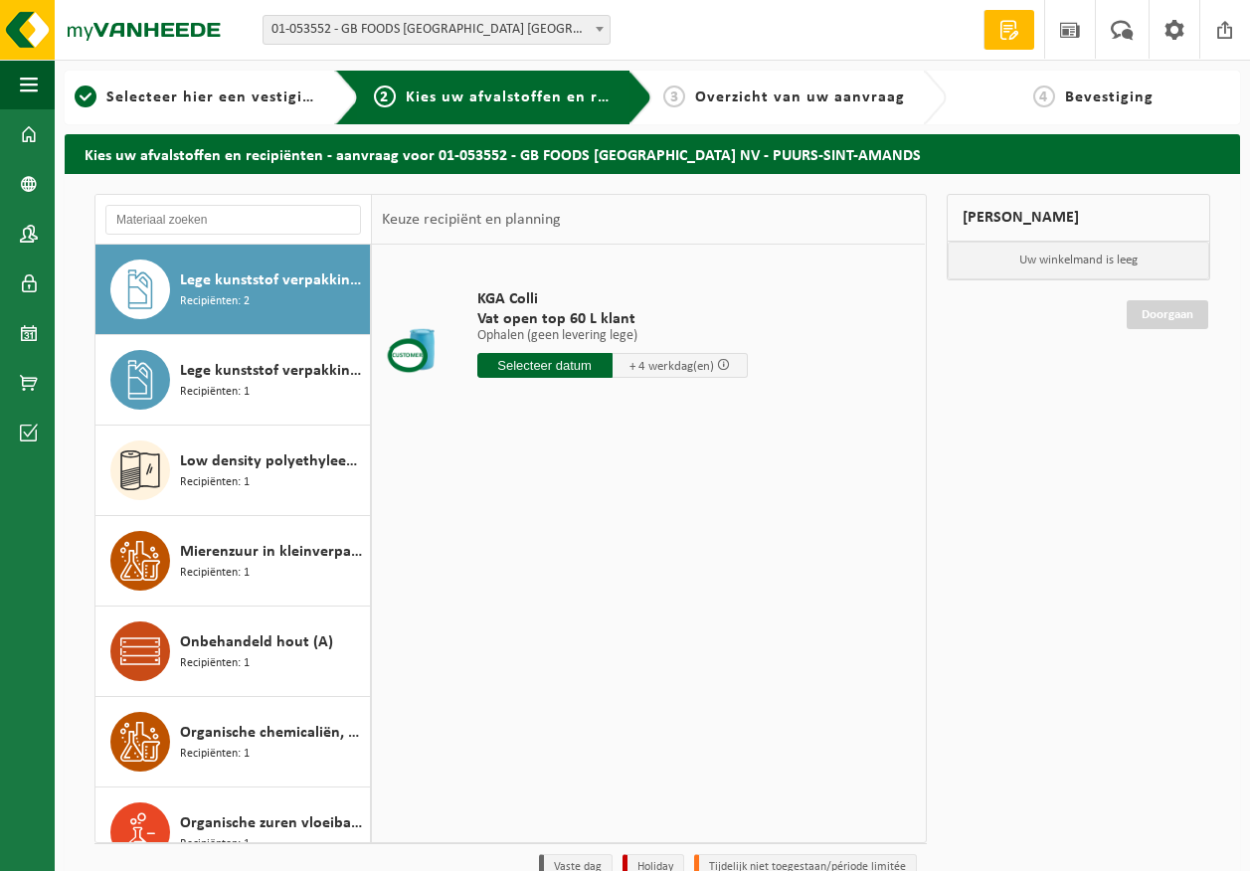
scroll to position [1719, 0]
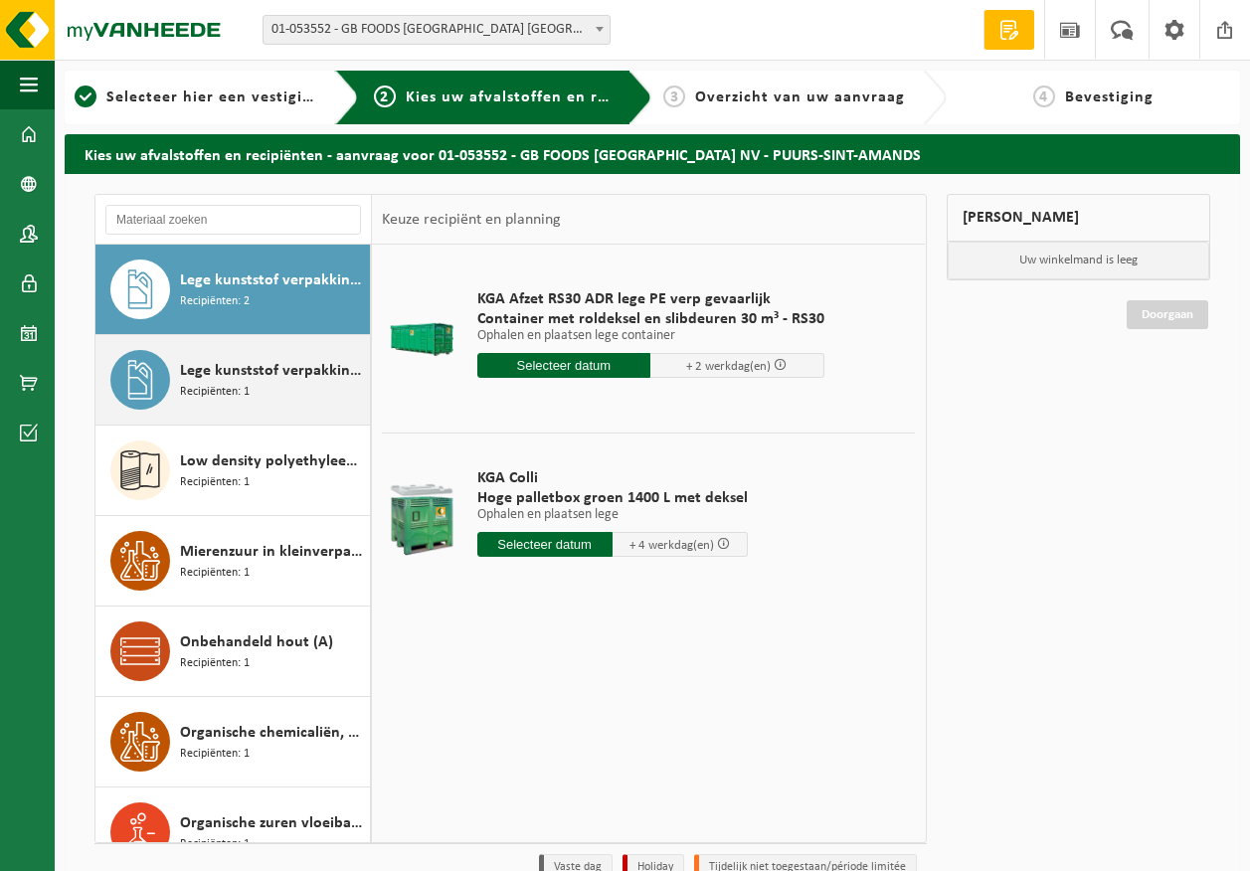
click at [226, 361] on span "Lege kunststof verpakkingen van oxiderende stoffen" at bounding box center [272, 371] width 185 height 24
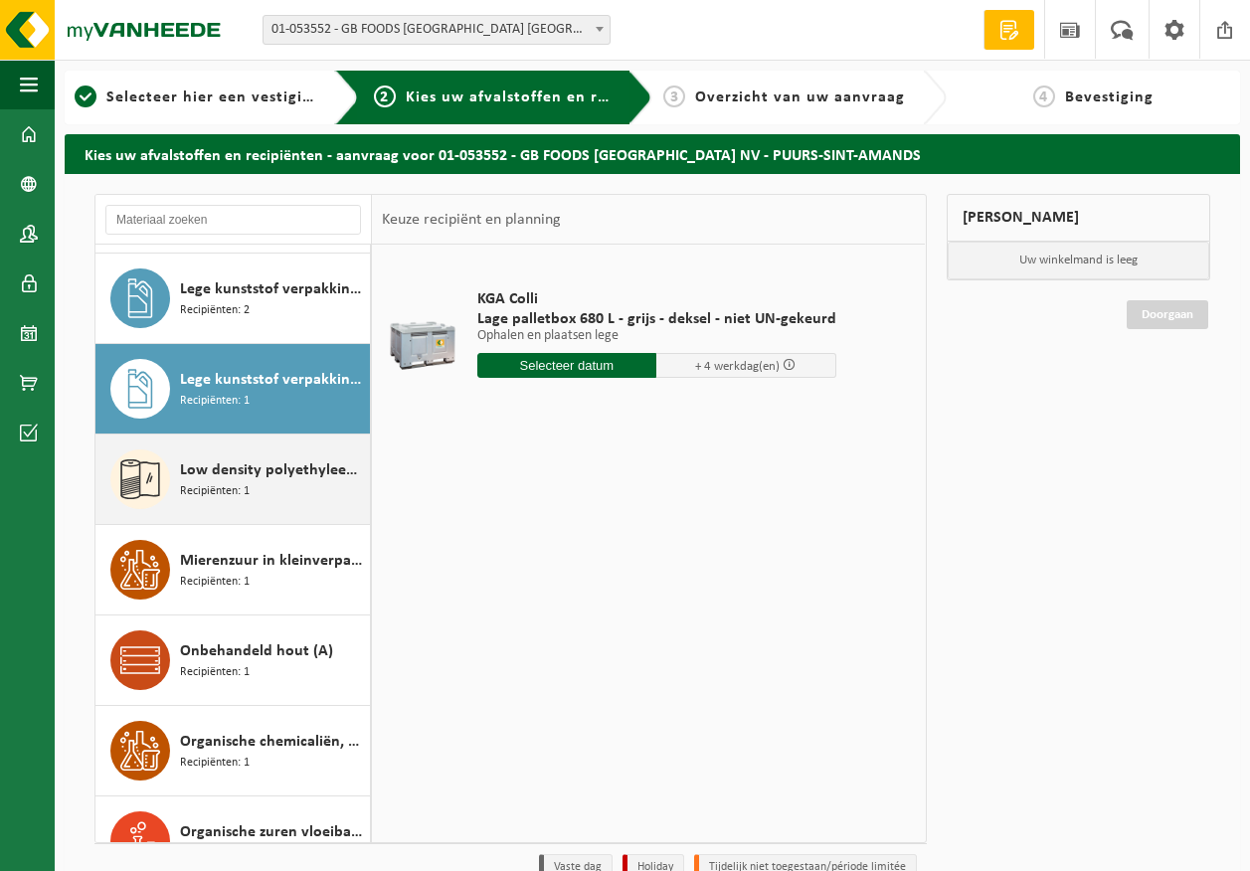
scroll to position [1611, 0]
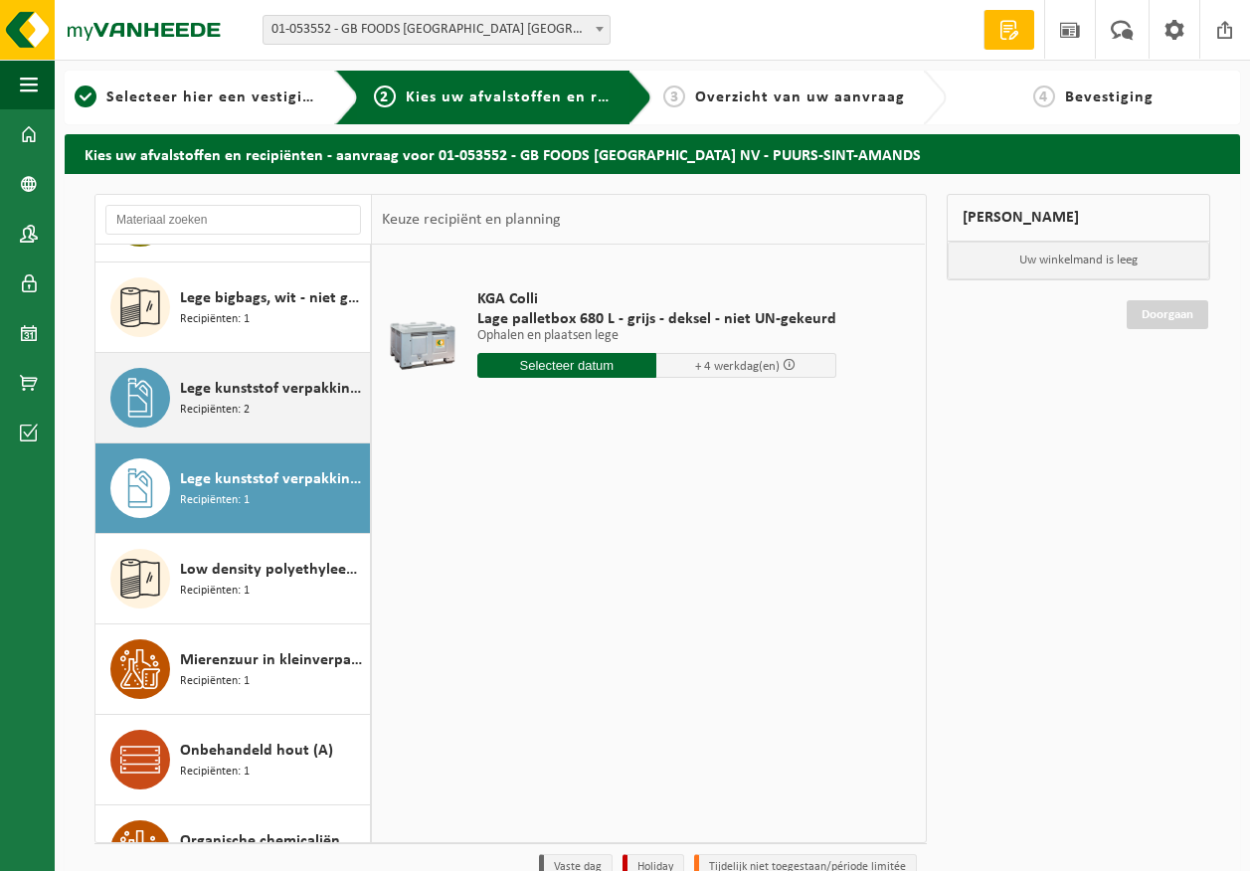
click at [278, 388] on span "Lege kunststof verpakkingen van gevaarlijke stoffen" at bounding box center [272, 389] width 185 height 24
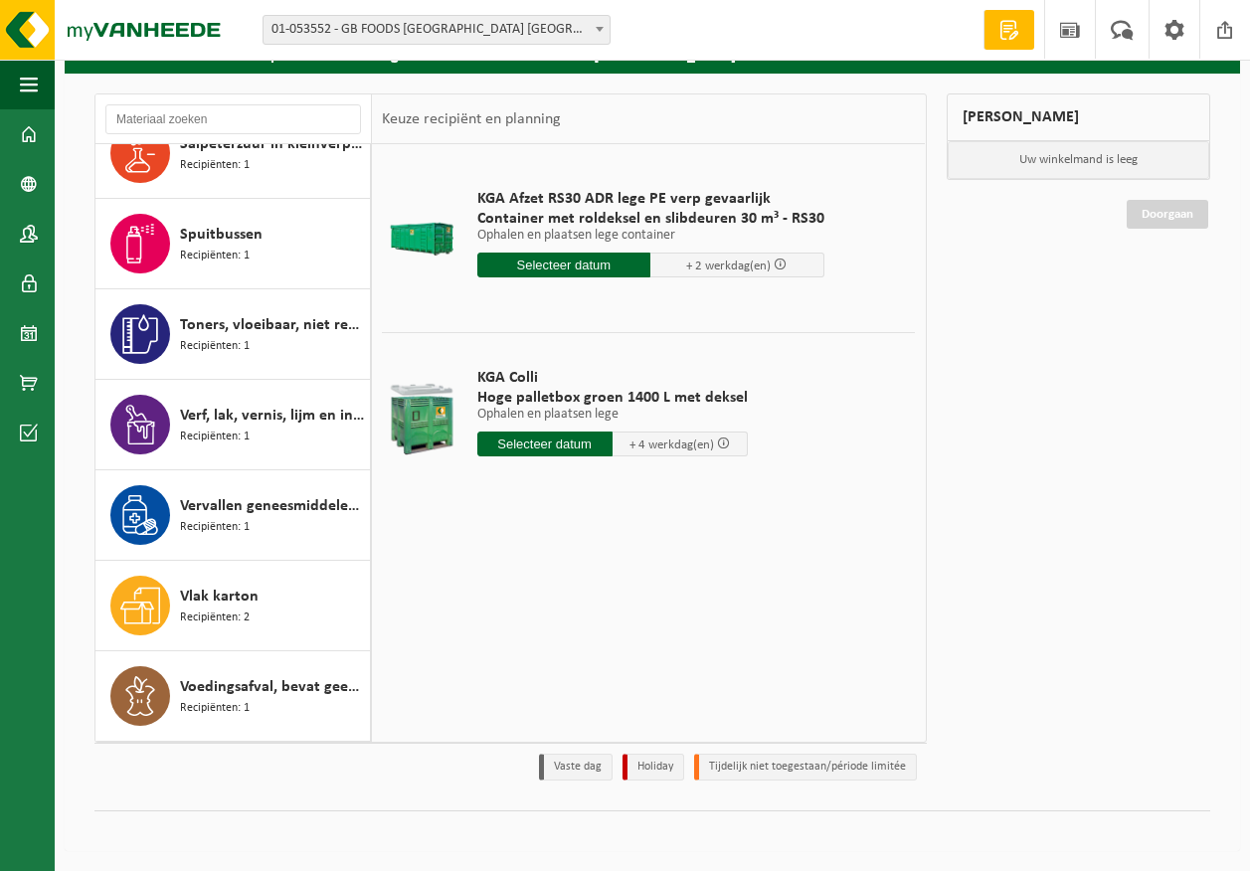
scroll to position [2714, 0]
